Goal: Communication & Community: Answer question/provide support

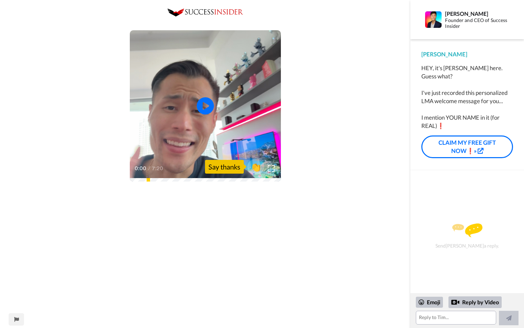
click at [224, 109] on video at bounding box center [205, 105] width 151 height 151
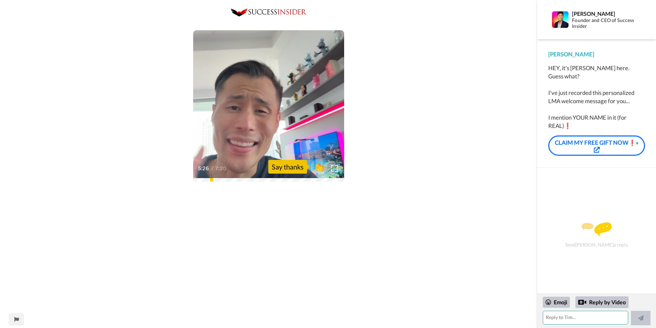
click at [524, 315] on textarea at bounding box center [585, 317] width 85 height 14
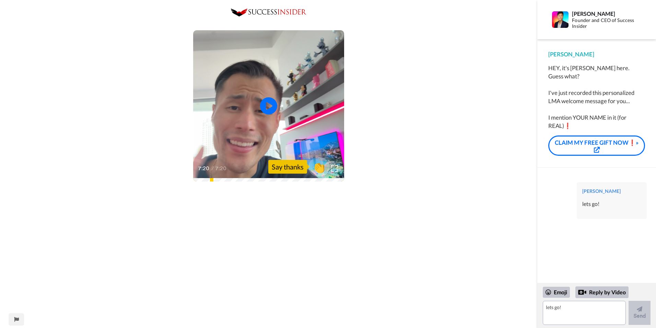
click at [318, 168] on span "👏" at bounding box center [320, 167] width 22 height 14
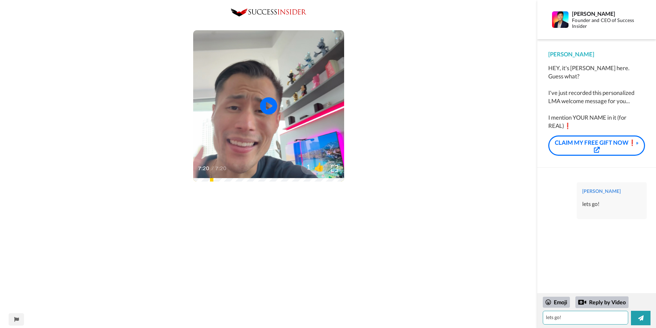
click at [524, 317] on textarea "👏" at bounding box center [585, 317] width 85 height 14
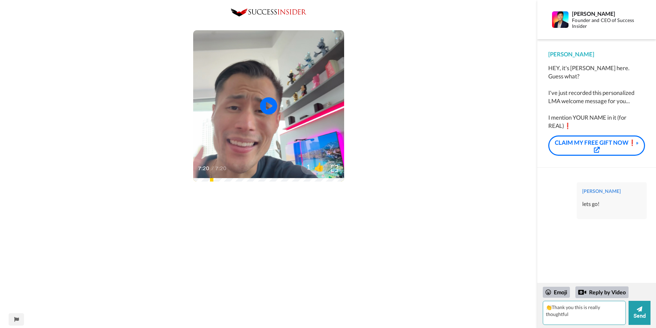
type textarea "👏Thank you this is really thoughtful"
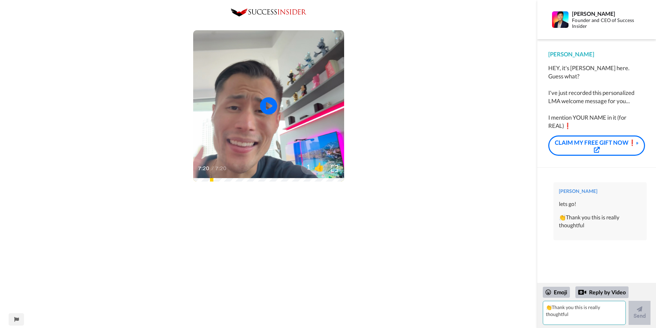
click at [524, 317] on textarea "👏Thank you this is really thoughtful" at bounding box center [584, 312] width 83 height 24
drag, startPoint x: 557, startPoint y: 304, endPoint x: 559, endPoint y: 308, distance: 4.3
click at [524, 317] on textarea "In your class you talked about a gentleman from [GEOGRAPHIC_DATA] that waited 1…" at bounding box center [584, 312] width 83 height 24
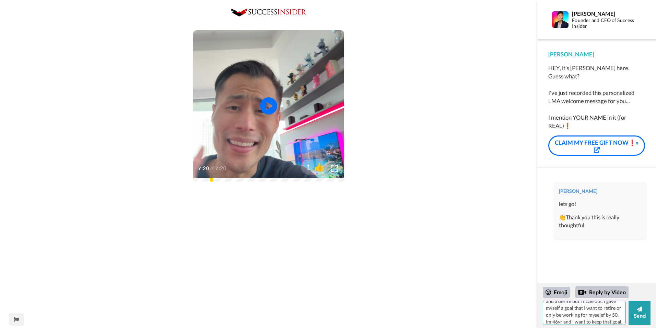
click at [524, 316] on textarea "In your class you talked about a gentleman from [GEOGRAPHIC_DATA] that waited 1…" at bounding box center [584, 312] width 83 height 24
click at [524, 321] on textarea "In your class you talked about a gentleman from [GEOGRAPHIC_DATA] that waited 1…" at bounding box center [584, 312] width 83 height 24
click at [524, 313] on textarea "In your class you talked about a gentleman from [GEOGRAPHIC_DATA] that waited 1…" at bounding box center [584, 312] width 83 height 24
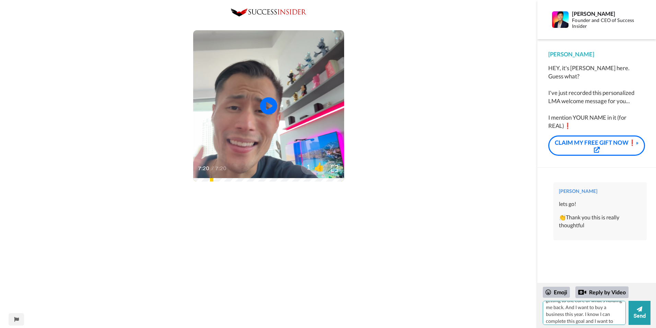
scroll to position [113, 0]
drag, startPoint x: 564, startPoint y: 313, endPoint x: 599, endPoint y: 321, distance: 35.6
click at [524, 321] on textarea "In your class you talked about a gentleman from [GEOGRAPHIC_DATA] that waited 1…" at bounding box center [584, 312] width 83 height 24
click at [524, 311] on textarea "In your class you talked about a gentleman from [GEOGRAPHIC_DATA] that waited 1…" at bounding box center [584, 312] width 83 height 24
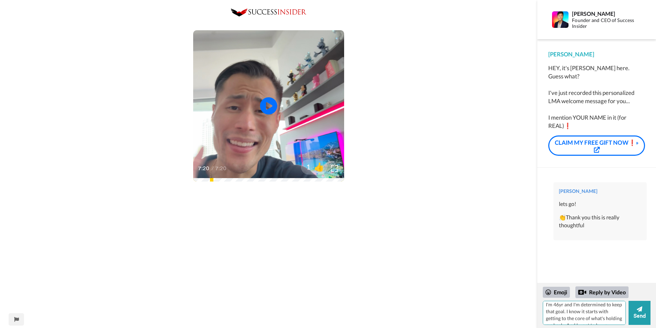
paste textarea "I want to destroy the B.S. that is holding me back."
click at [524, 321] on textarea "In your class you talked about a gentleman from [GEOGRAPHIC_DATA] that waited 1…" at bounding box center [584, 312] width 83 height 24
click at [524, 316] on textarea "In your class you talked about a gentleman from [GEOGRAPHIC_DATA] that waited 1…" at bounding box center [584, 312] width 83 height 24
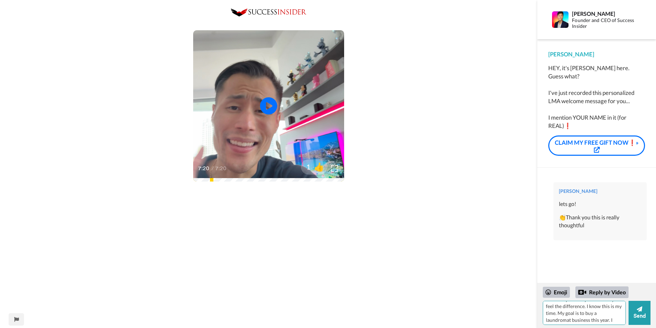
scroll to position [126, 0]
click at [524, 321] on textarea "In your class you talked about a gentleman from [GEOGRAPHIC_DATA] that waited 1…" at bounding box center [584, 312] width 83 height 24
drag, startPoint x: 604, startPoint y: 318, endPoint x: 610, endPoint y: 325, distance: 10.0
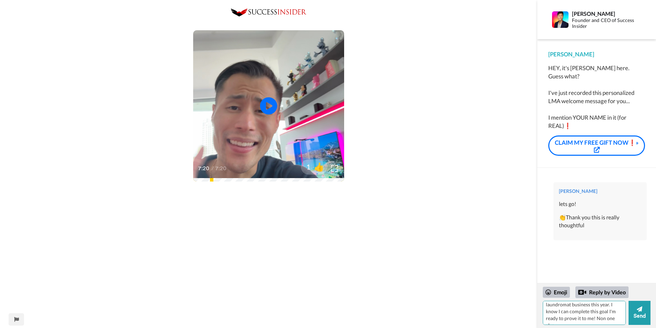
click at [524, 312] on textarea "In your class you talked about a gentleman from [GEOGRAPHIC_DATA] that waited 1…" at bounding box center [584, 312] width 83 height 24
type textarea "In your class you talked about a gentleman from [GEOGRAPHIC_DATA] that waited 1…"
click at [524, 313] on button "Send" at bounding box center [640, 312] width 22 height 24
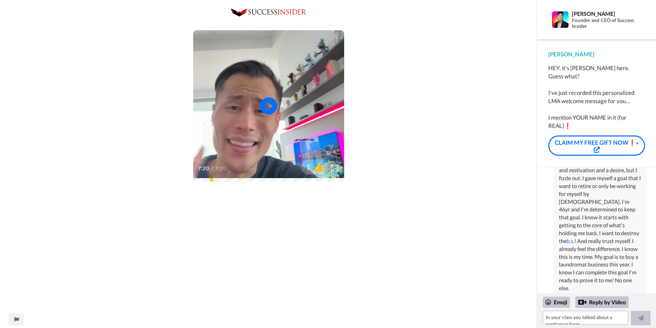
scroll to position [144, 0]
